Goal: Find specific page/section: Find specific page/section

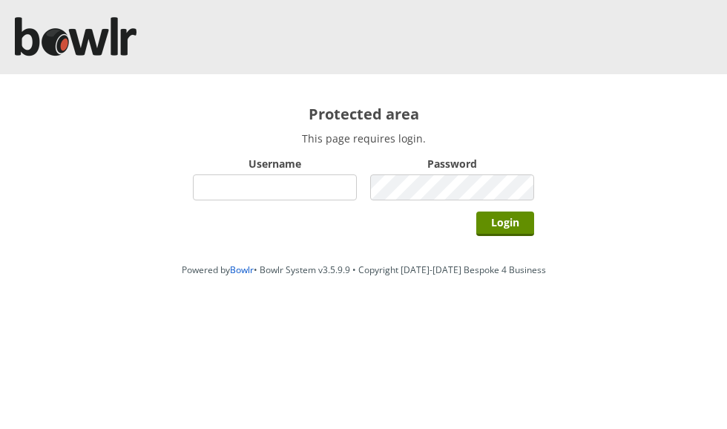
click at [321, 189] on input "Username" at bounding box center [275, 187] width 164 height 26
type input "grahamw"
click at [514, 225] on input "Login" at bounding box center [505, 223] width 58 height 24
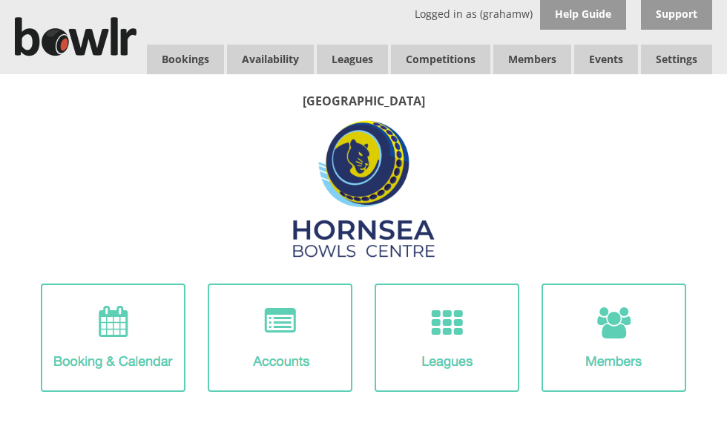
click at [361, 62] on link "Leagues" at bounding box center [352, 60] width 71 height 30
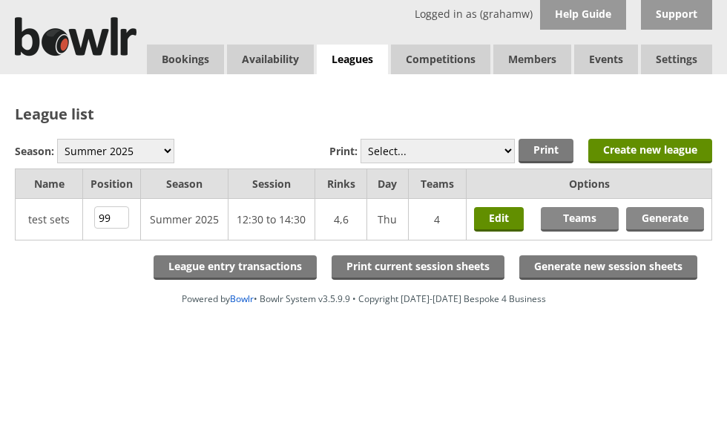
click at [133, 144] on select "Winter 2025-6 Summer 2025 Winter 24-25 Summer 2024 Winter 2023 / 2024 Summer 20…" at bounding box center [115, 151] width 117 height 24
select select "10"
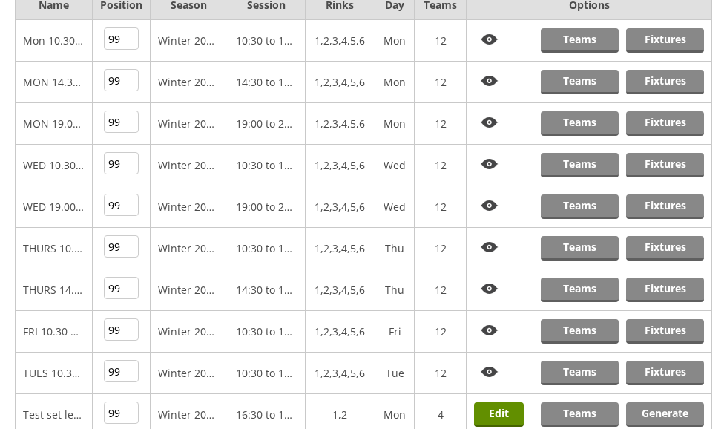
scroll to position [180, 0]
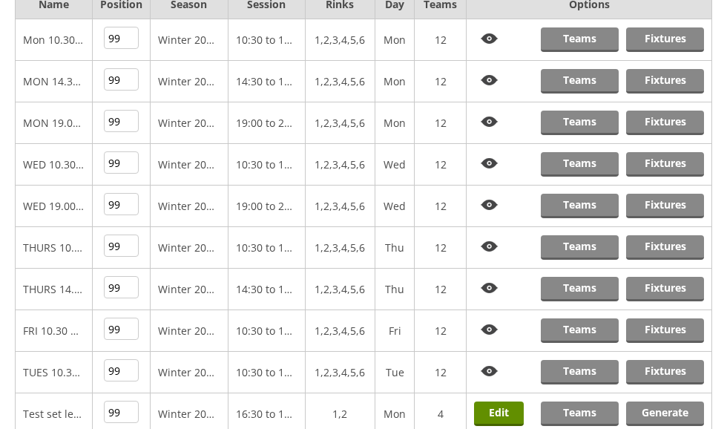
click at [658, 326] on link "Fixtures" at bounding box center [665, 330] width 78 height 24
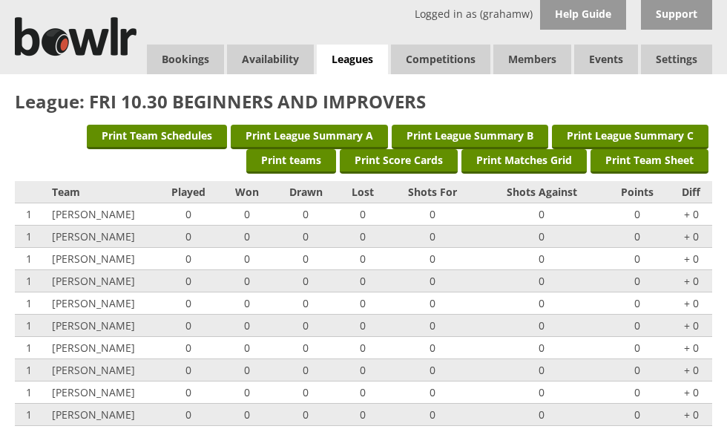
click at [370, 58] on link "Leagues" at bounding box center [352, 60] width 71 height 30
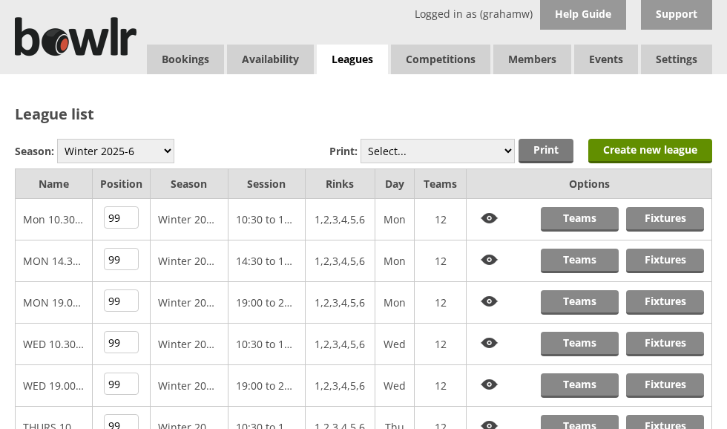
click at [666, 214] on link "Fixtures" at bounding box center [665, 219] width 78 height 24
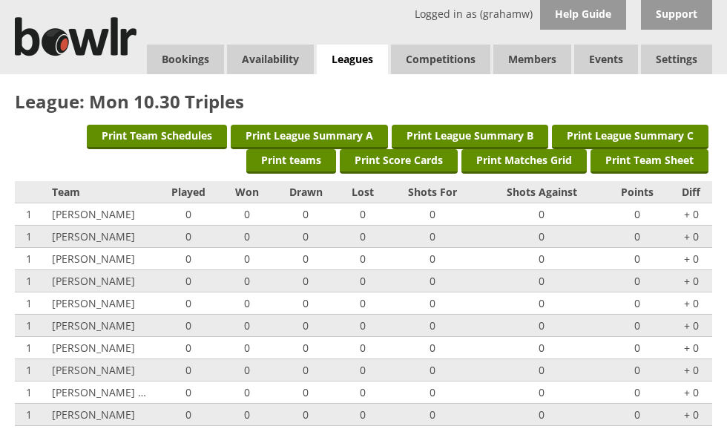
click at [0, 0] on link "Log Out" at bounding box center [0, 0] width 0 height 0
